Goal: Transaction & Acquisition: Register for event/course

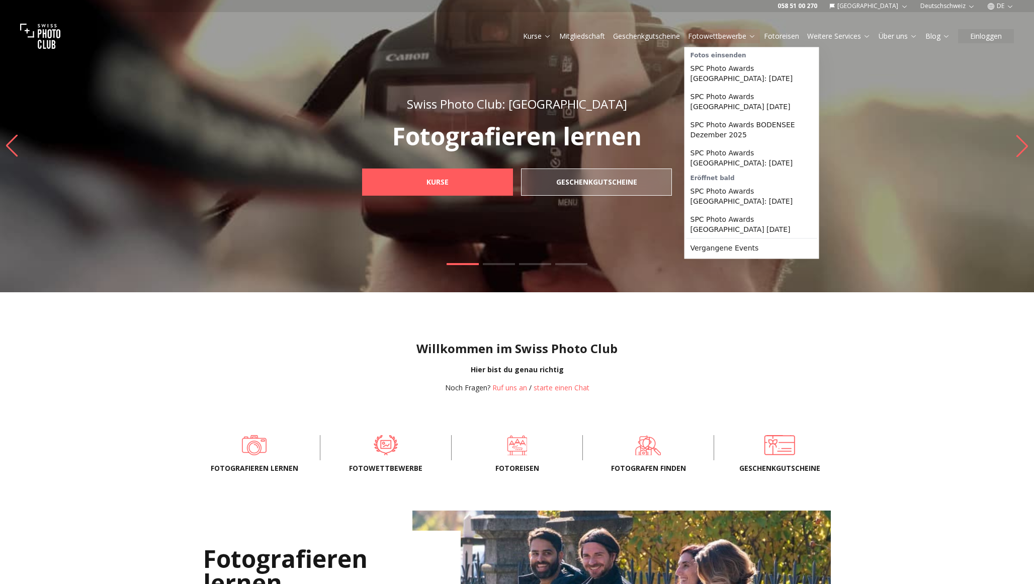
click at [748, 38] on icon at bounding box center [752, 36] width 8 height 8
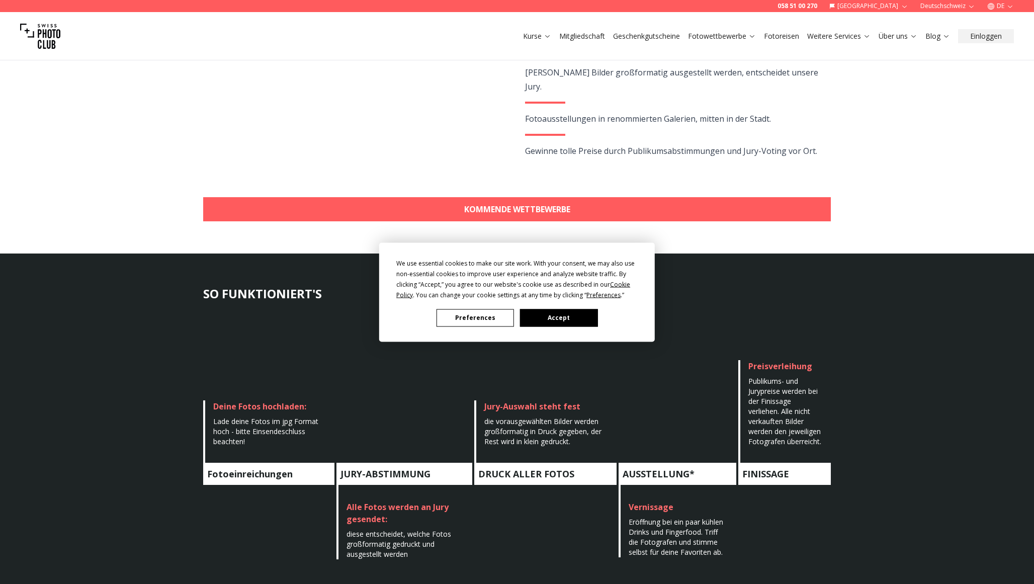
scroll to position [284, 0]
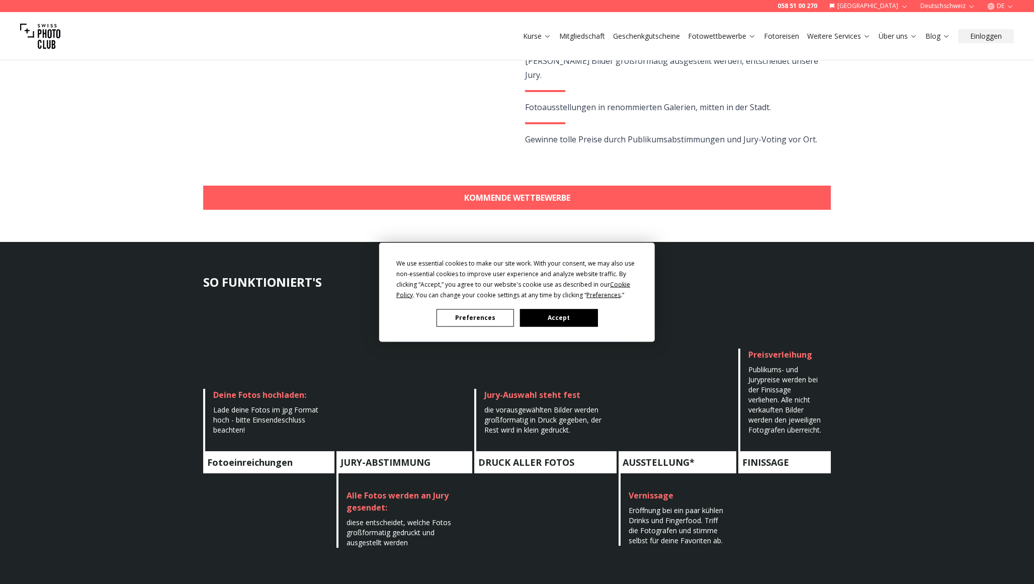
click at [842, 184] on div "We use essential cookies to make our site work. With your consent, we may also …" at bounding box center [517, 292] width 1034 height 584
click at [790, 196] on div "We use essential cookies to make our site work. With your consent, we may also …" at bounding box center [517, 292] width 1034 height 584
click at [561, 315] on button "Accept" at bounding box center [558, 318] width 77 height 18
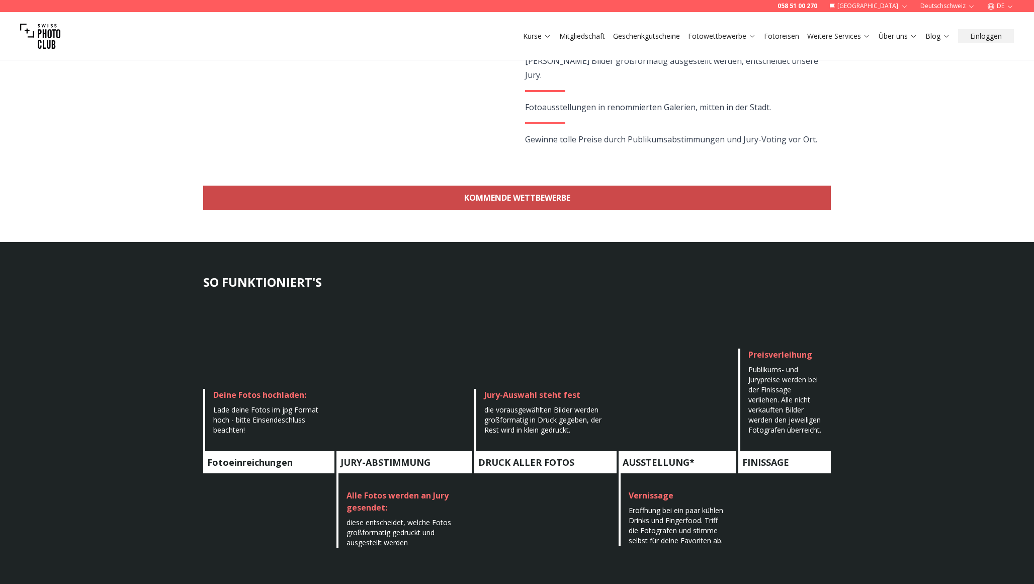
click at [539, 206] on link "KOMMENDE WETTBEWERBE" at bounding box center [517, 198] width 628 height 24
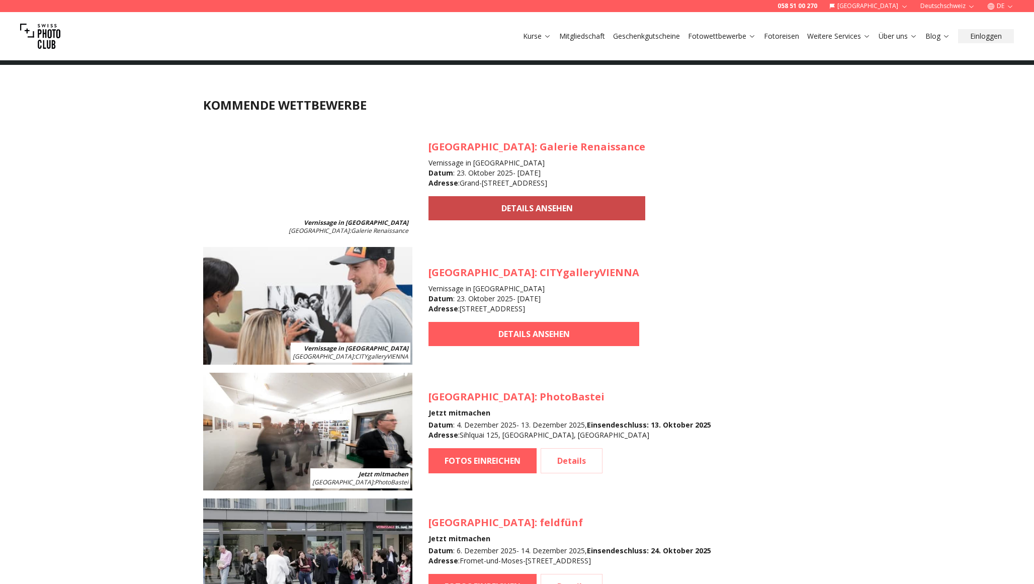
scroll to position [896, 0]
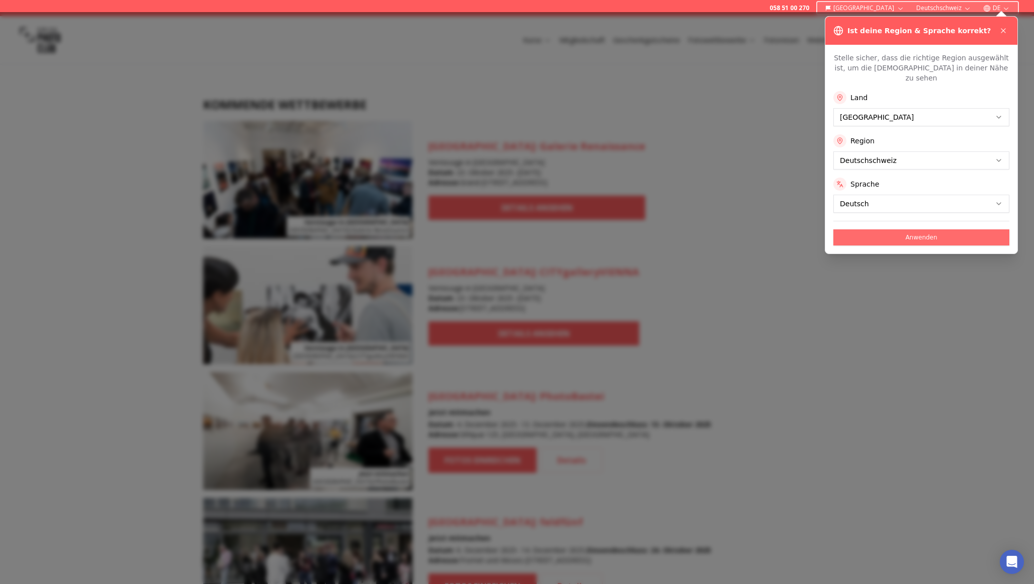
click at [900, 229] on button "Anwenden" at bounding box center [921, 237] width 176 height 16
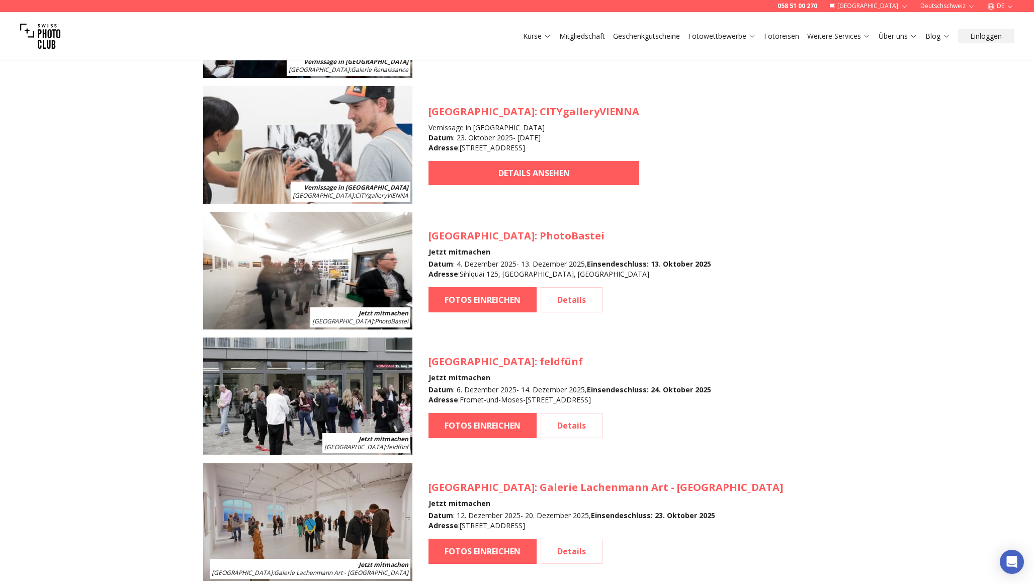
scroll to position [1091, 0]
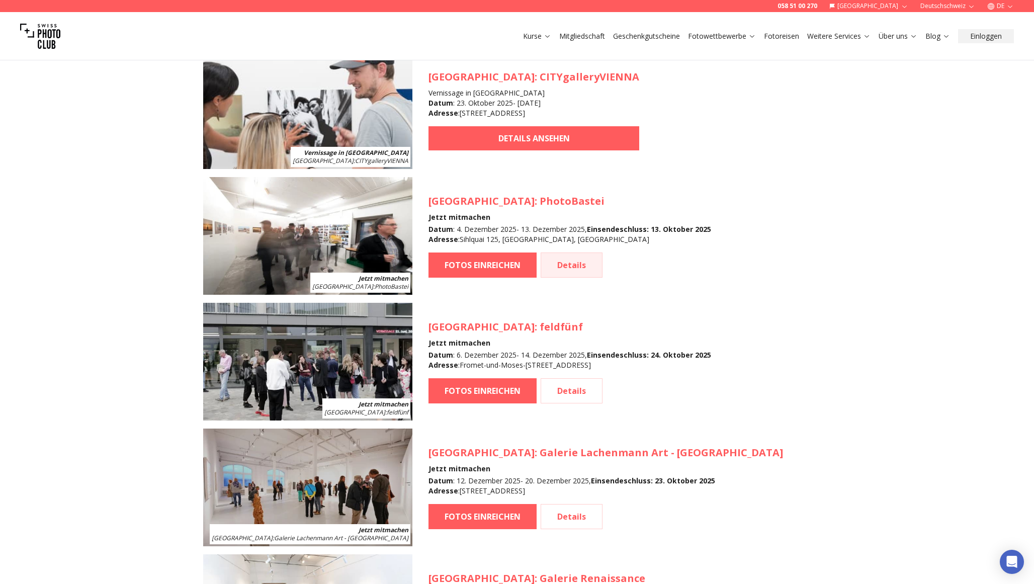
click at [569, 266] on link "Details" at bounding box center [572, 264] width 62 height 25
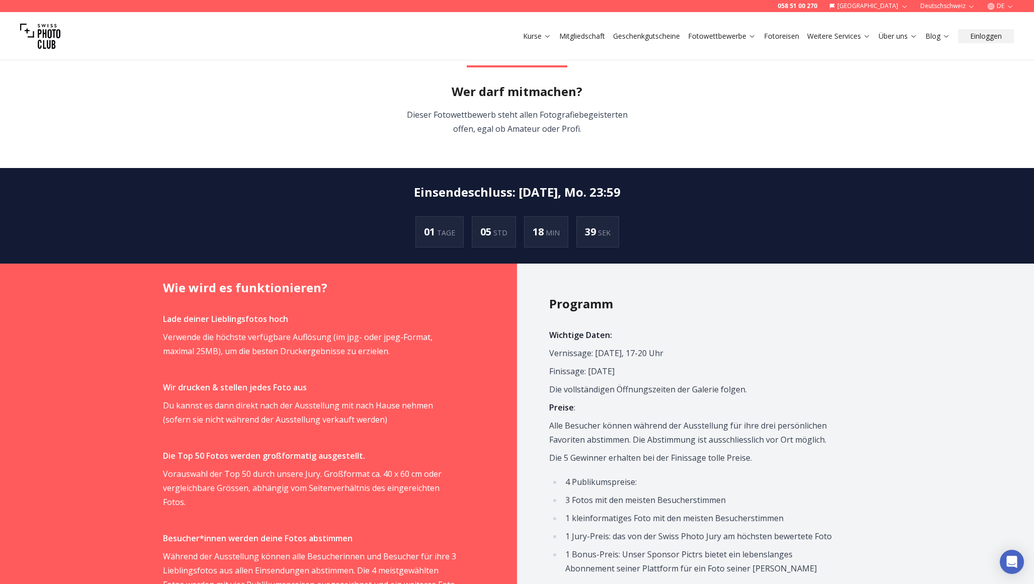
scroll to position [573, 0]
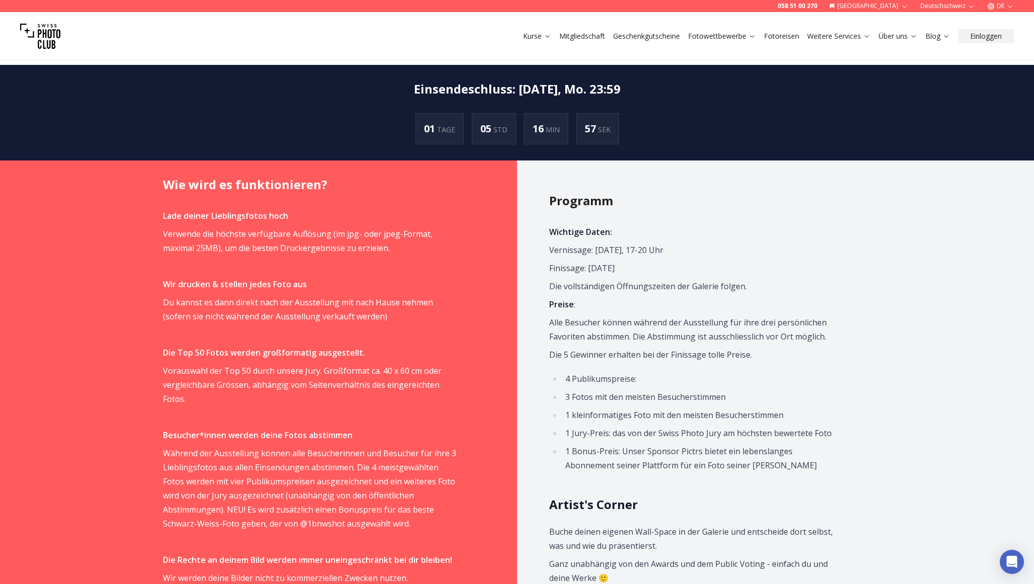
click at [557, 372] on ul "4 Publikumspreise: 3 Fotos mit den meisten Besucherstimmen 1 kleinformatiges Fo…" at bounding box center [696, 422] width 294 height 101
